Goal: Task Accomplishment & Management: Manage account settings

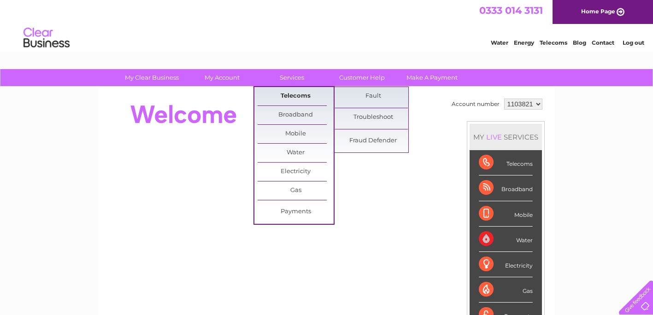
click at [295, 94] on link "Telecoms" at bounding box center [296, 96] width 76 height 18
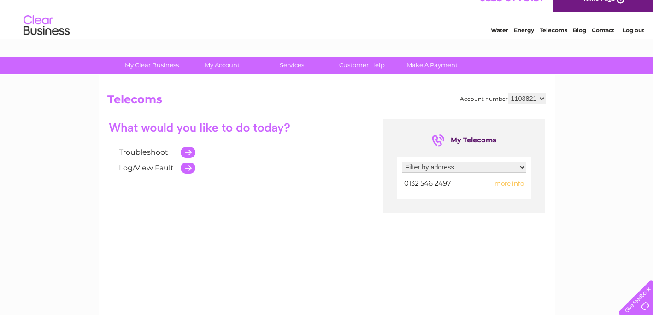
scroll to position [9, 0]
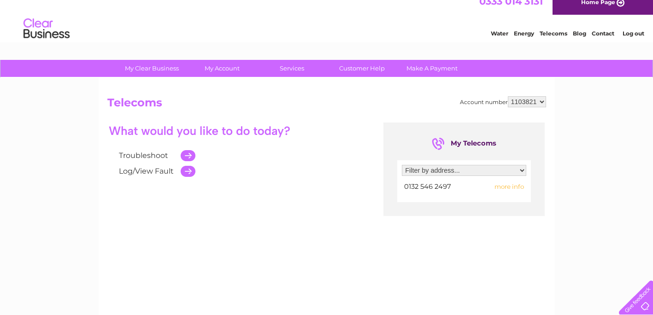
click at [524, 169] on select "Filter by address... 71 Hargreave Terrace, Darlington, County Durham, DL1 5LF" at bounding box center [464, 170] width 124 height 11
click at [183, 171] on td at bounding box center [185, 172] width 19 height 16
click at [188, 152] on td at bounding box center [185, 156] width 19 height 16
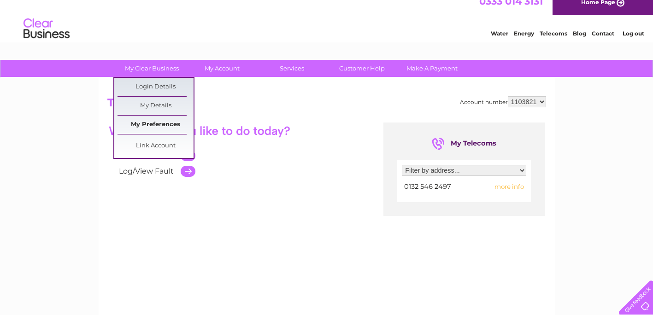
click at [158, 124] on link "My Preferences" at bounding box center [156, 125] width 76 height 18
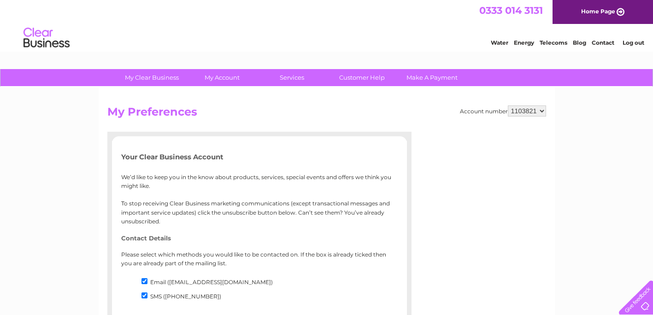
click at [627, 54] on html "0333 014 3131 Home Page Water Energy Telecoms Blog Contact Log out" at bounding box center [326, 27] width 653 height 54
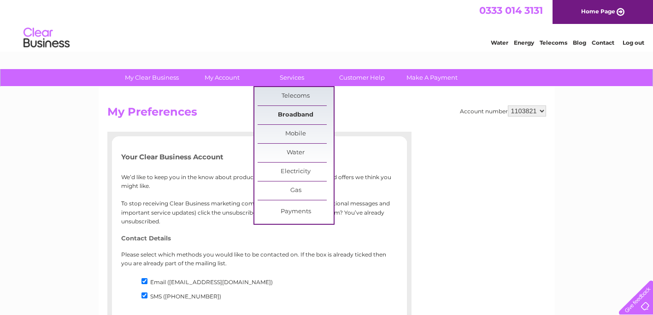
click at [298, 115] on link "Broadband" at bounding box center [296, 115] width 76 height 18
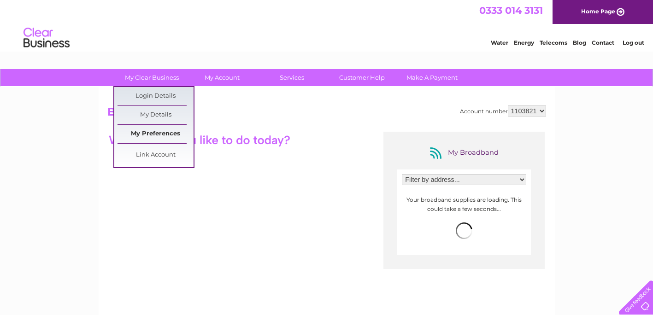
click at [164, 129] on link "My Preferences" at bounding box center [156, 134] width 76 height 18
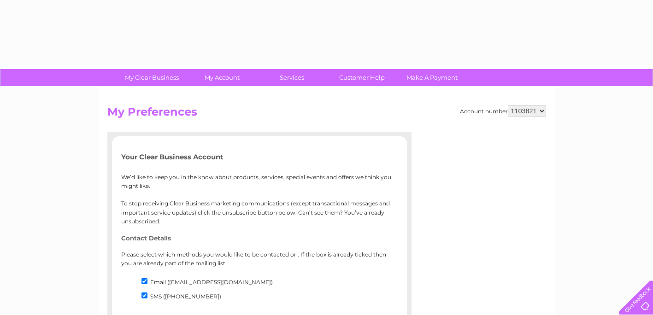
click at [523, 181] on div at bounding box center [491, 224] width 111 height 184
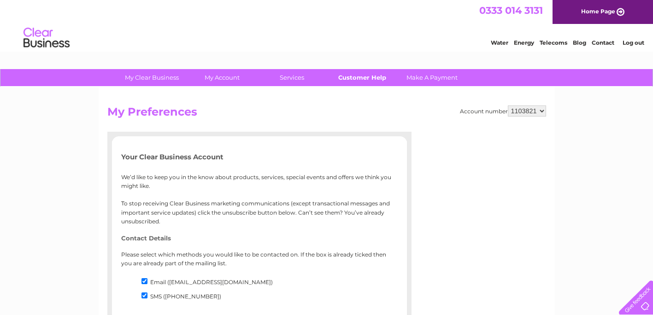
click at [363, 74] on link "Customer Help" at bounding box center [362, 77] width 76 height 17
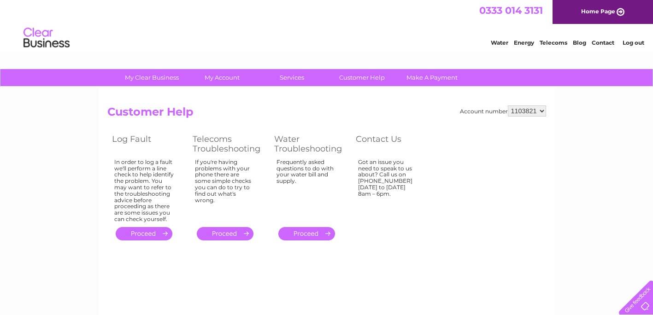
click at [239, 232] on link "." at bounding box center [225, 233] width 57 height 13
click at [363, 79] on link "Customer Help" at bounding box center [362, 77] width 76 height 17
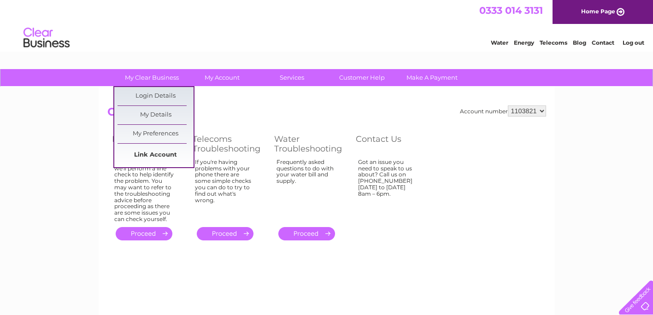
click at [0, 0] on link "Link Account" at bounding box center [0, 0] width 0 height 0
